Goal: Complete application form

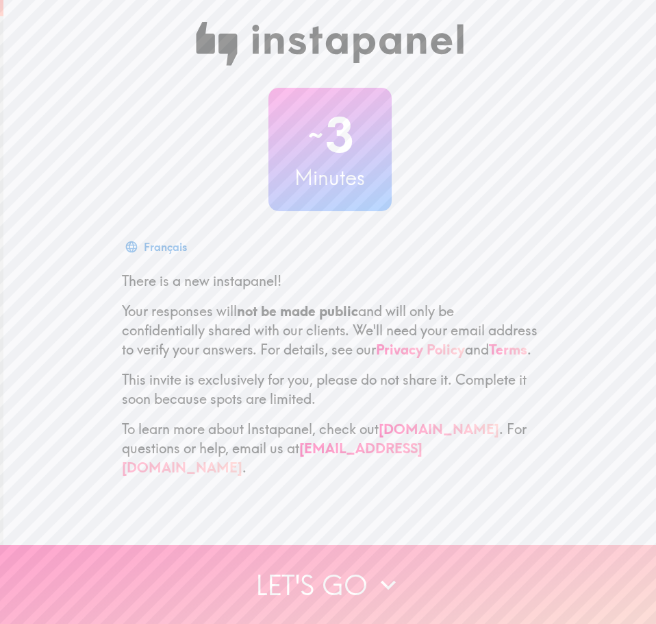
click at [349, 569] on button "Let's go" at bounding box center [328, 584] width 656 height 79
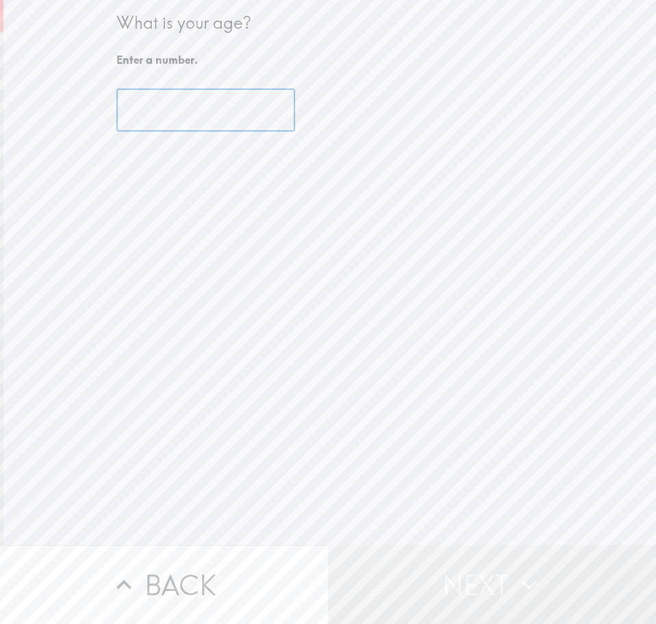
click at [166, 115] on input "number" at bounding box center [205, 110] width 179 height 42
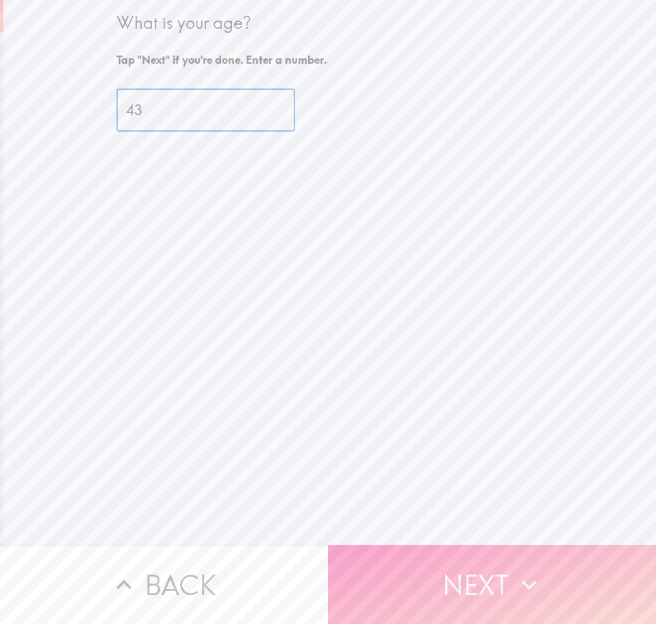
type input "43"
click at [434, 571] on button "Next" at bounding box center [492, 584] width 328 height 79
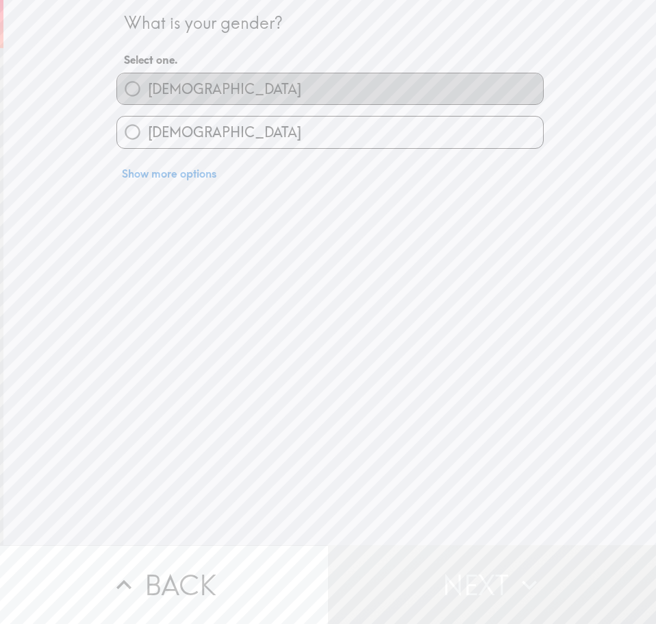
click at [163, 93] on span "[DEMOGRAPHIC_DATA]" at bounding box center [224, 88] width 153 height 19
click at [148, 93] on input "[DEMOGRAPHIC_DATA]" at bounding box center [132, 88] width 31 height 31
radio input "true"
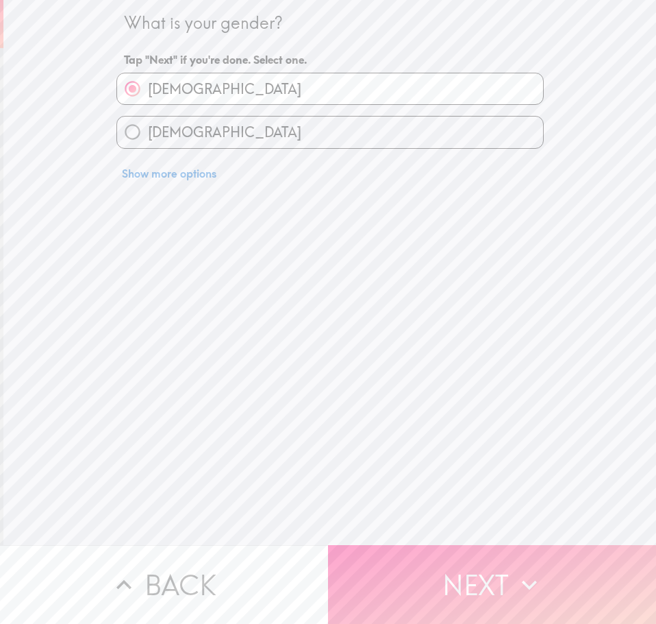
click at [413, 561] on button "Next" at bounding box center [492, 584] width 328 height 79
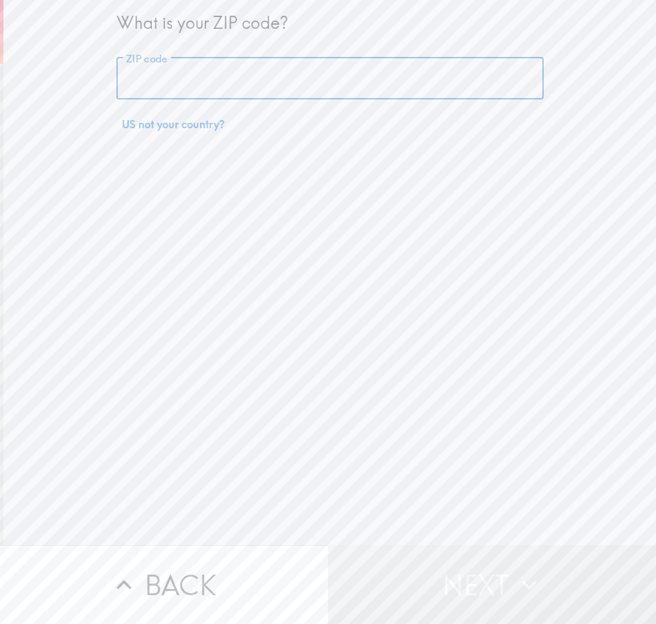
click at [234, 69] on input "ZIP code" at bounding box center [330, 79] width 428 height 42
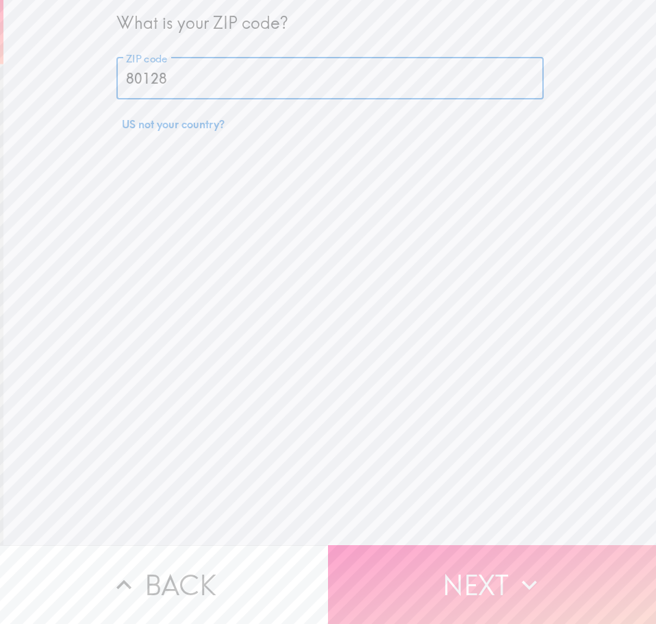
type input "80128"
click at [515, 586] on icon "button" at bounding box center [530, 584] width 30 height 30
